Goal: Information Seeking & Learning: Learn about a topic

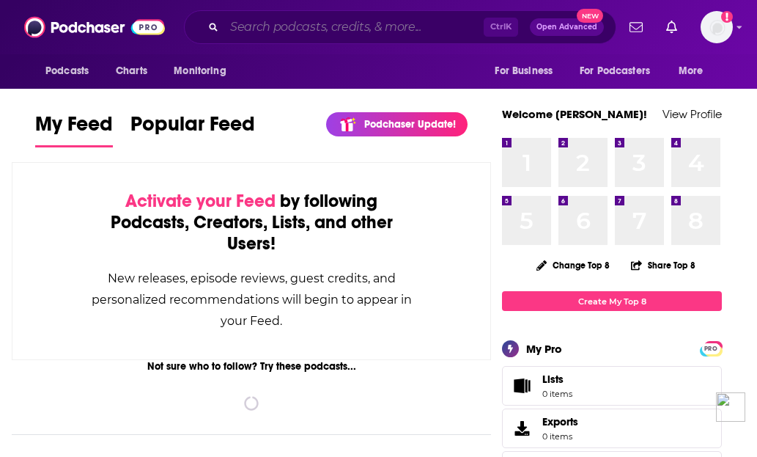
click at [252, 24] on input "Search podcasts, credits, & more..." at bounding box center [353, 26] width 259 height 23
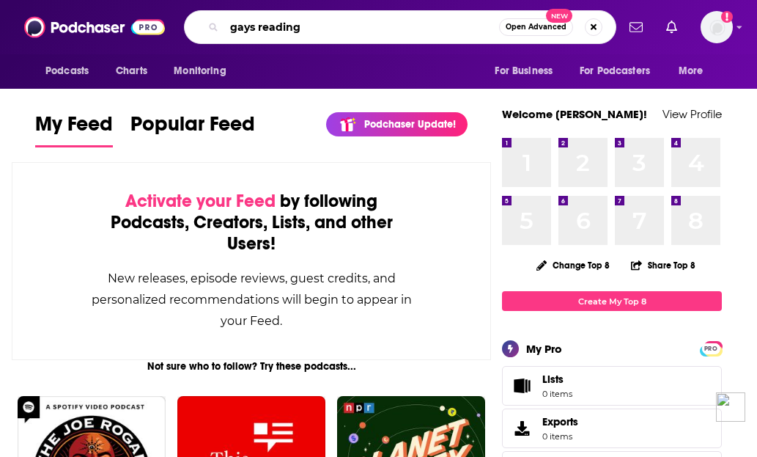
type input "gays reading"
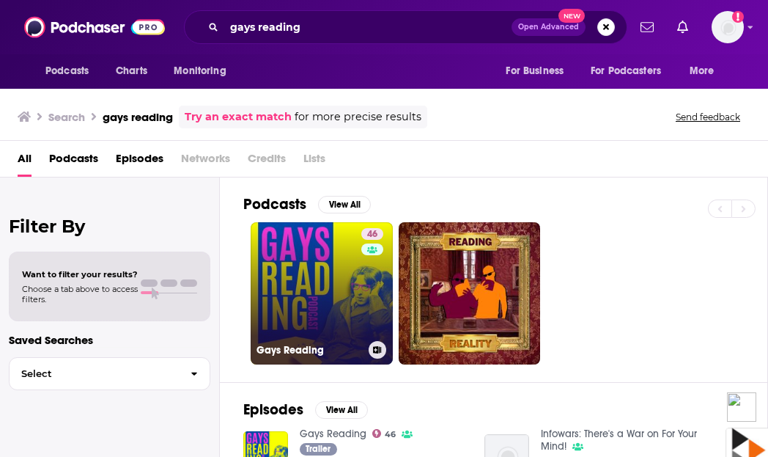
click at [321, 263] on link "46 Gays Reading" at bounding box center [322, 293] width 142 height 142
